Goal: Find specific page/section: Find specific page/section

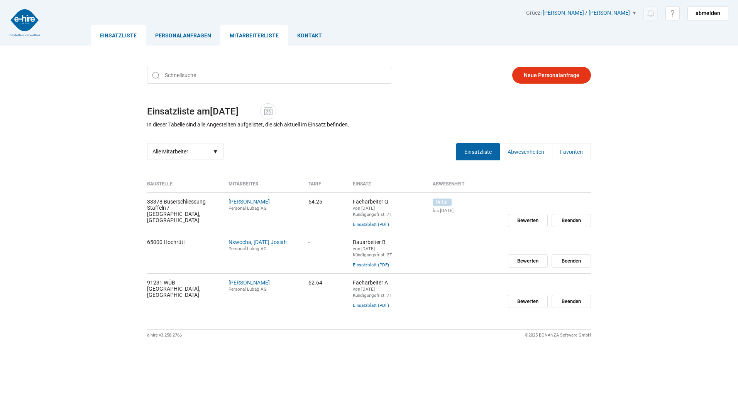
click at [238, 32] on link "Mitarbeiterliste" at bounding box center [254, 35] width 68 height 20
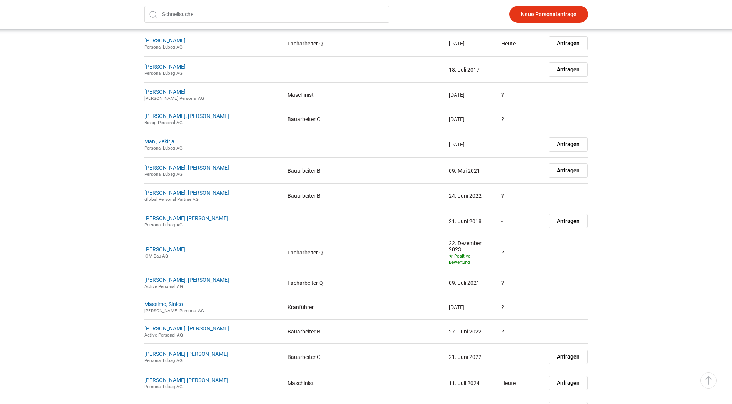
scroll to position [5902, 0]
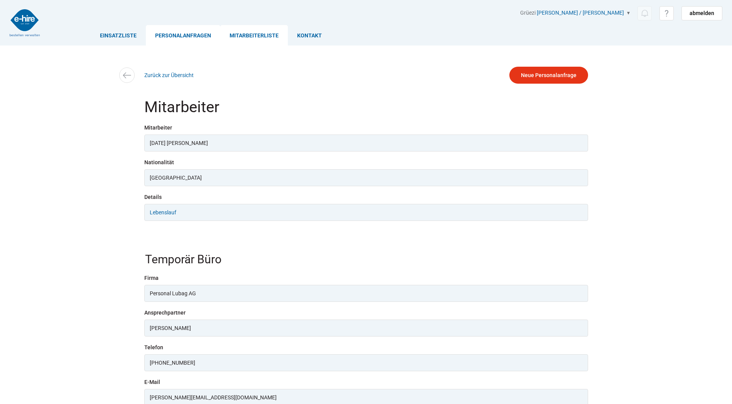
click at [171, 30] on link "Personalanfragen" at bounding box center [183, 35] width 74 height 20
click at [140, 33] on link "Einsatzliste" at bounding box center [118, 35] width 55 height 20
click at [130, 35] on link "Einsatzliste" at bounding box center [118, 35] width 55 height 20
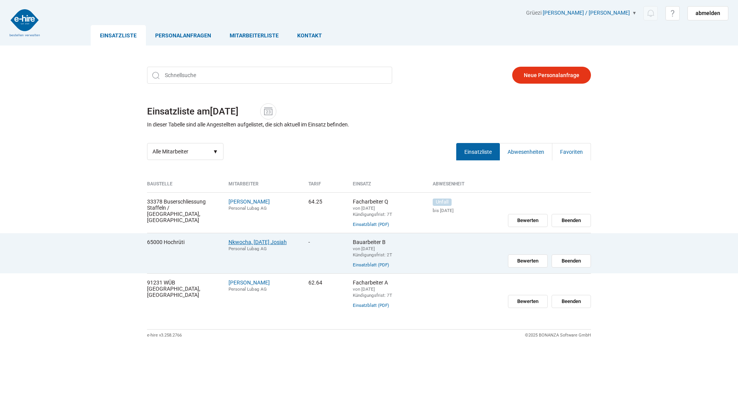
click at [269, 243] on link "Nkwocha, [DATE] Josiah" at bounding box center [257, 242] width 58 height 6
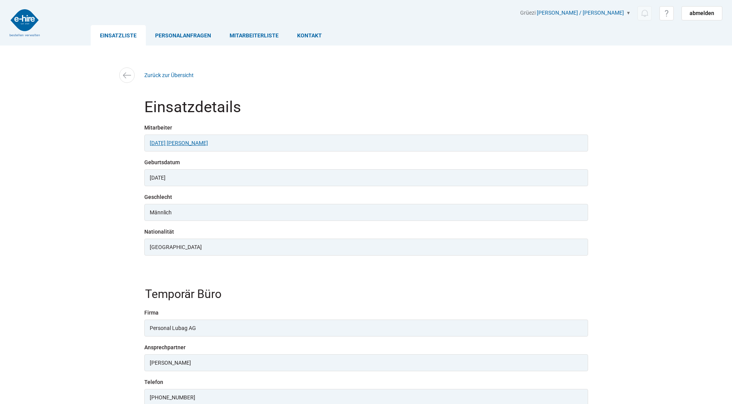
click at [172, 141] on link "Sunday Josiah Nkwocha" at bounding box center [179, 143] width 58 height 6
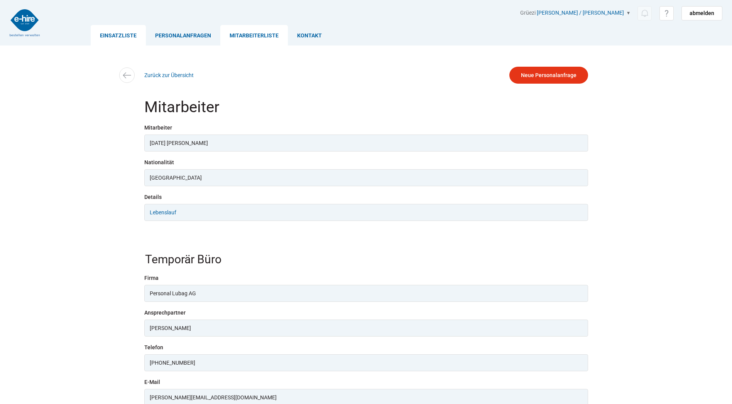
click at [118, 35] on link "Einsatzliste" at bounding box center [118, 35] width 55 height 20
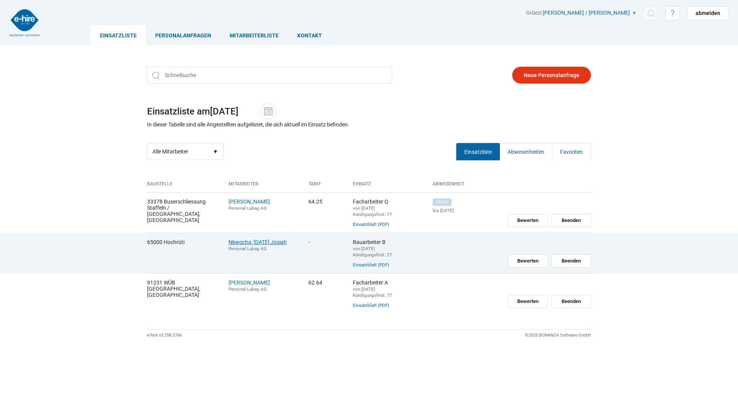
click at [262, 242] on link "Nkwocha, [DATE] Josiah" at bounding box center [257, 242] width 58 height 6
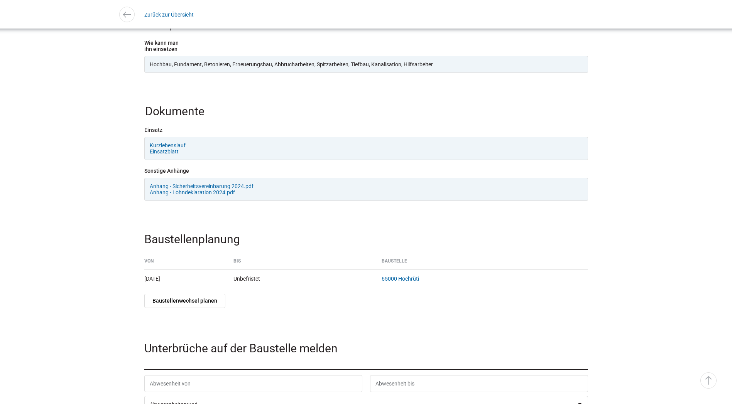
scroll to position [926, 0]
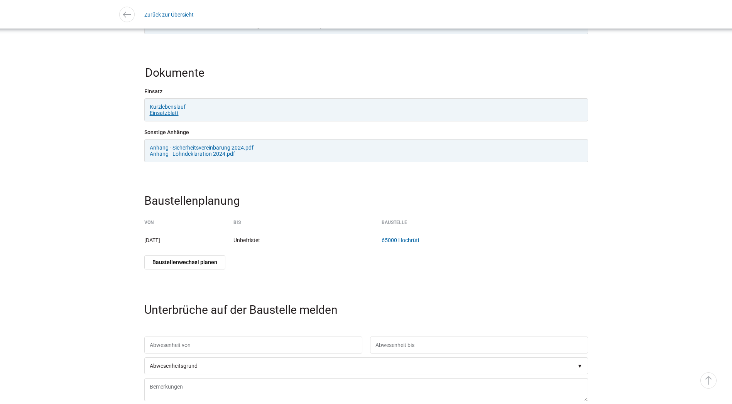
click at [164, 116] on link "Einsatzblatt" at bounding box center [164, 113] width 29 height 6
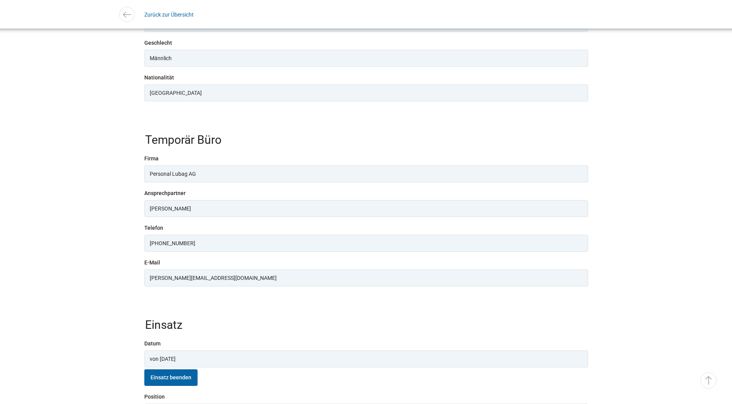
scroll to position [0, 0]
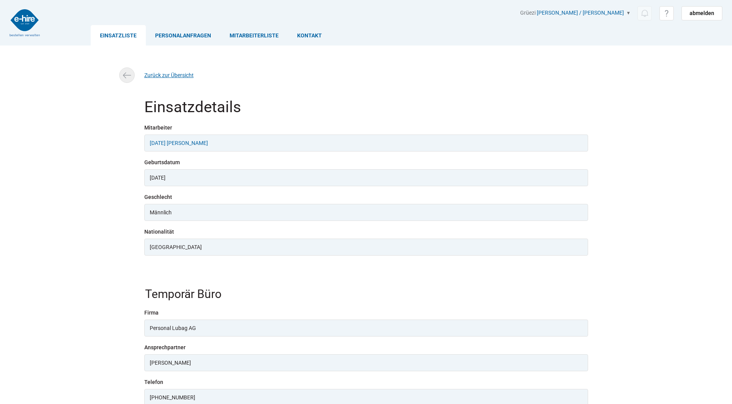
click at [130, 76] on img at bounding box center [126, 75] width 11 height 11
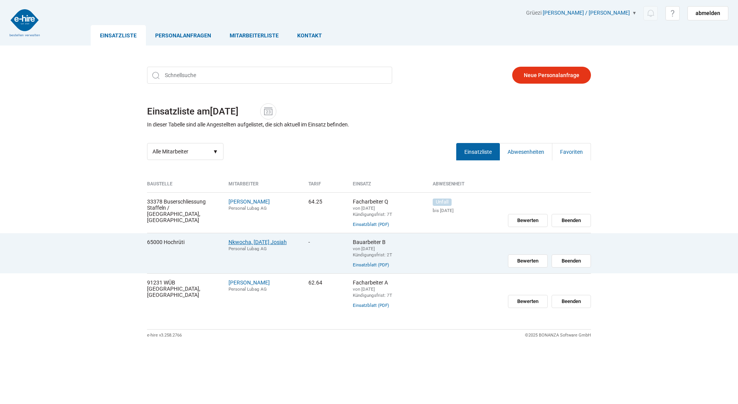
click at [255, 243] on link "Nkwocha, [DATE] Josiah" at bounding box center [257, 242] width 58 height 6
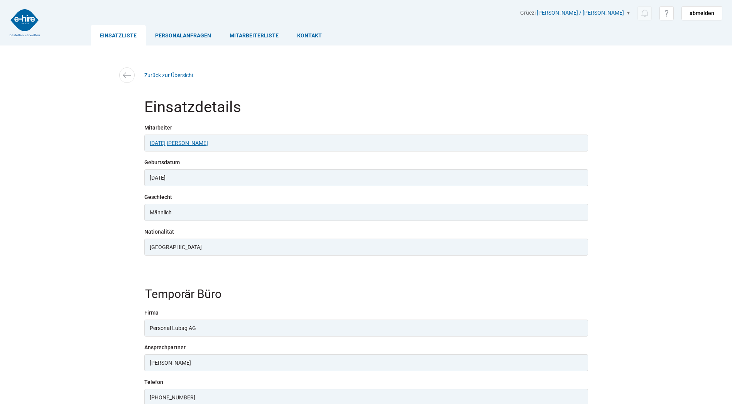
click at [195, 143] on link "Sunday Josiah Nkwocha" at bounding box center [179, 143] width 58 height 6
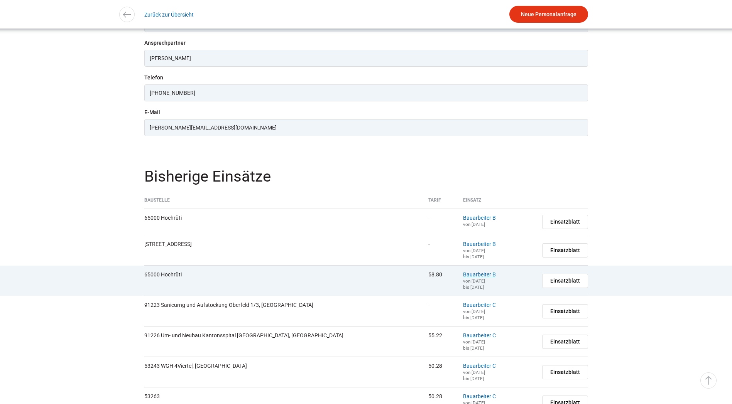
scroll to position [309, 0]
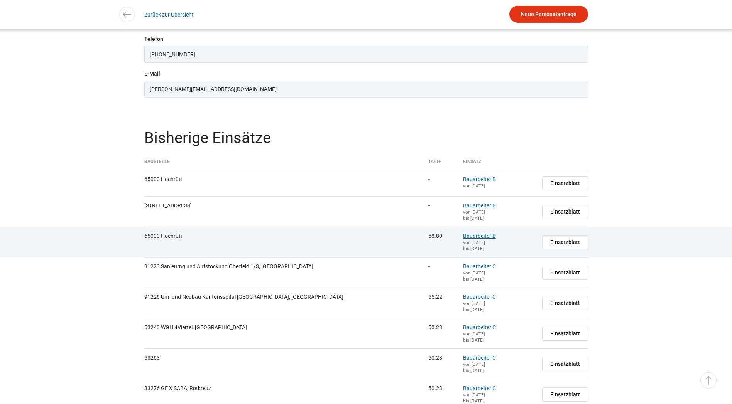
click at [463, 239] on link "Bauarbeiter B" at bounding box center [479, 236] width 33 height 6
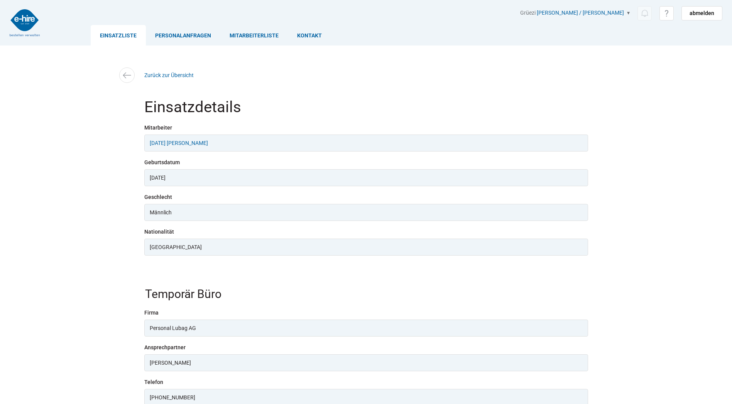
click at [130, 37] on link "Einsatzliste" at bounding box center [118, 35] width 55 height 20
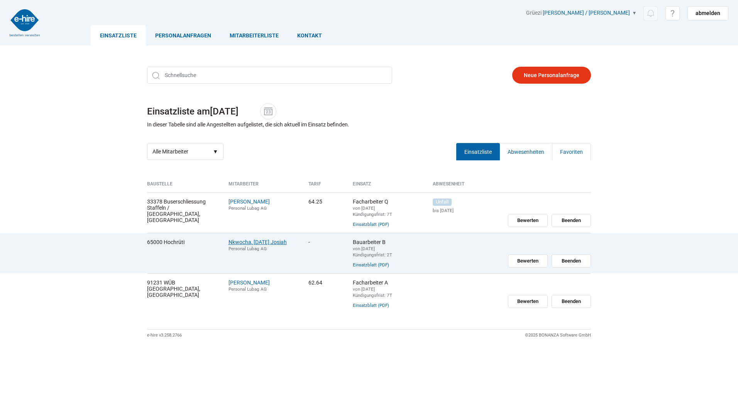
click at [259, 243] on link "Nkwocha, [DATE] Josiah" at bounding box center [257, 242] width 58 height 6
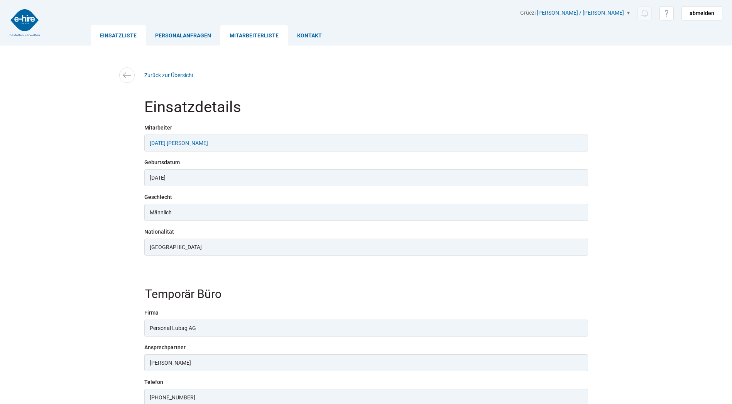
click at [246, 36] on link "Mitarbeiterliste" at bounding box center [254, 35] width 68 height 20
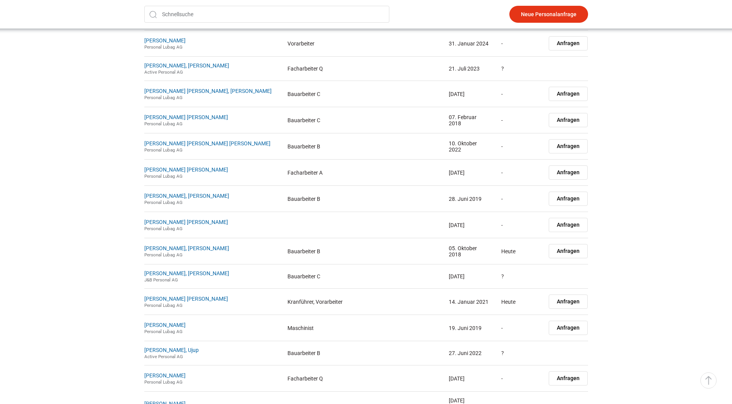
scroll to position [5825, 0]
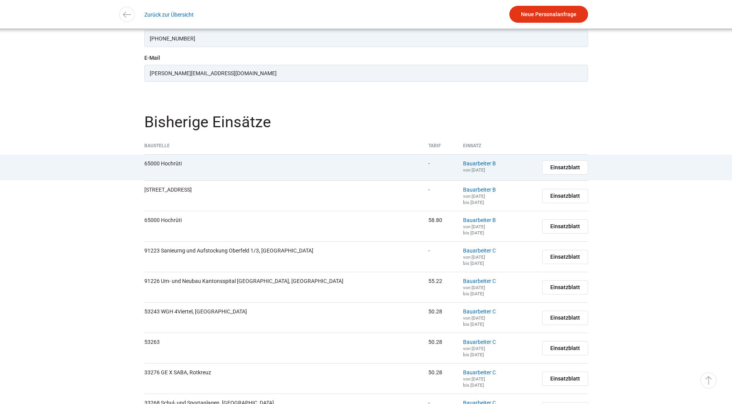
scroll to position [286, 0]
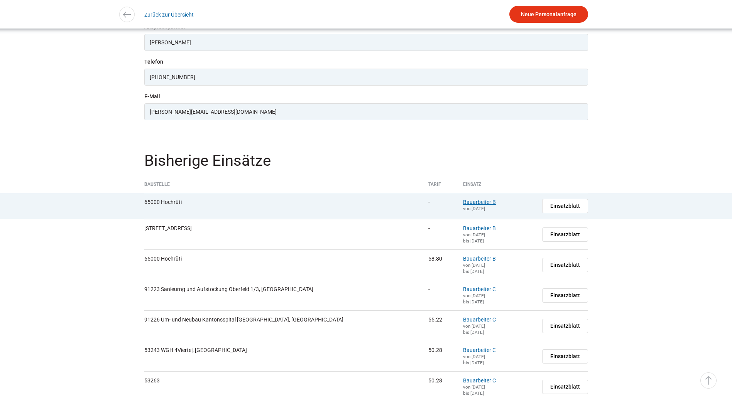
click at [463, 205] on link "Bauarbeiter B" at bounding box center [479, 202] width 33 height 6
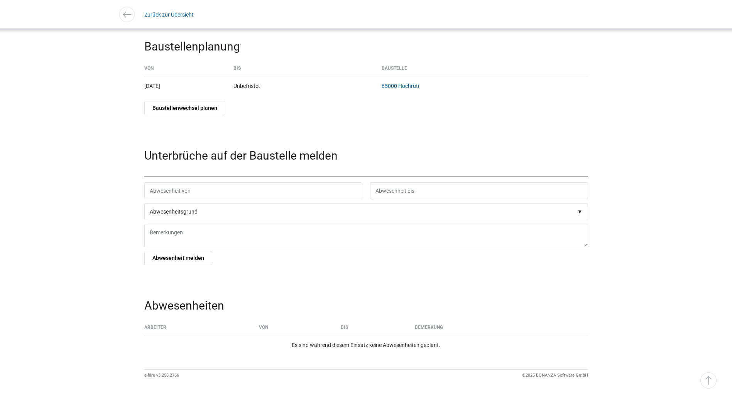
scroll to position [1041, 0]
